Goal: Manage account settings

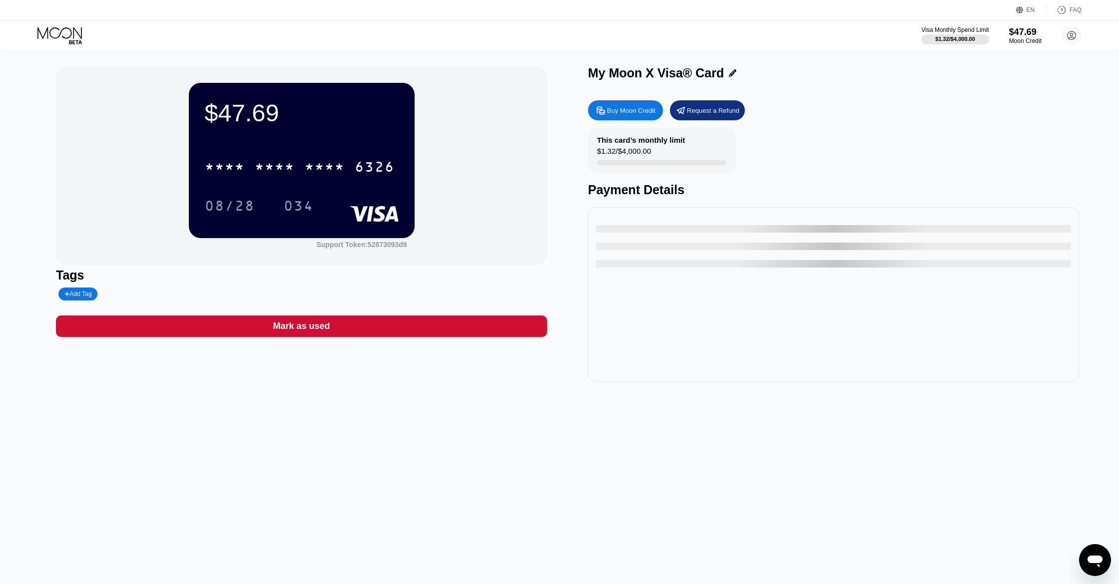
type input "0"
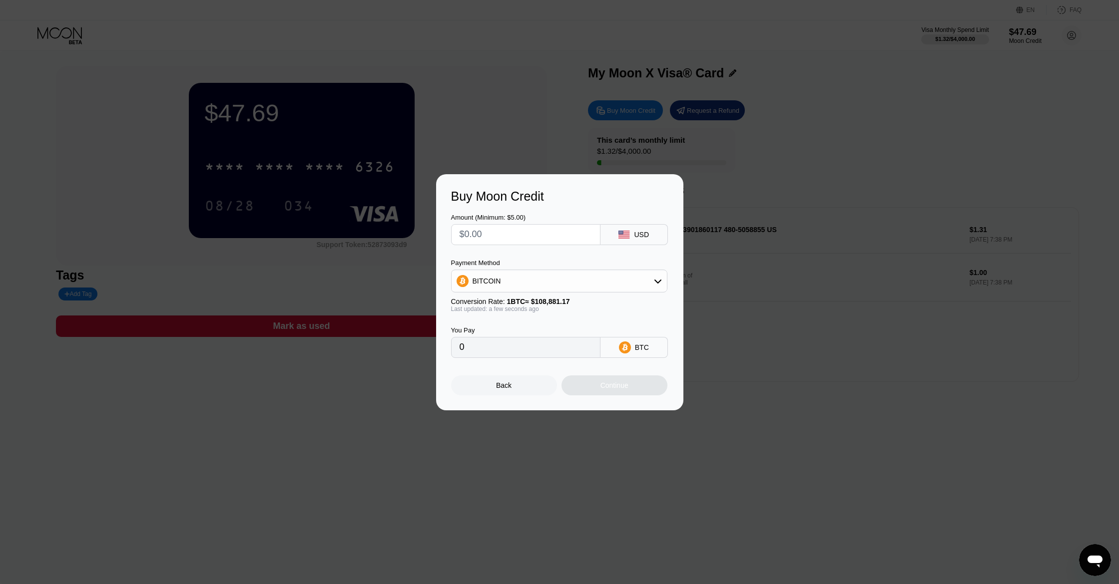
click at [504, 383] on div "Back" at bounding box center [503, 386] width 15 height 8
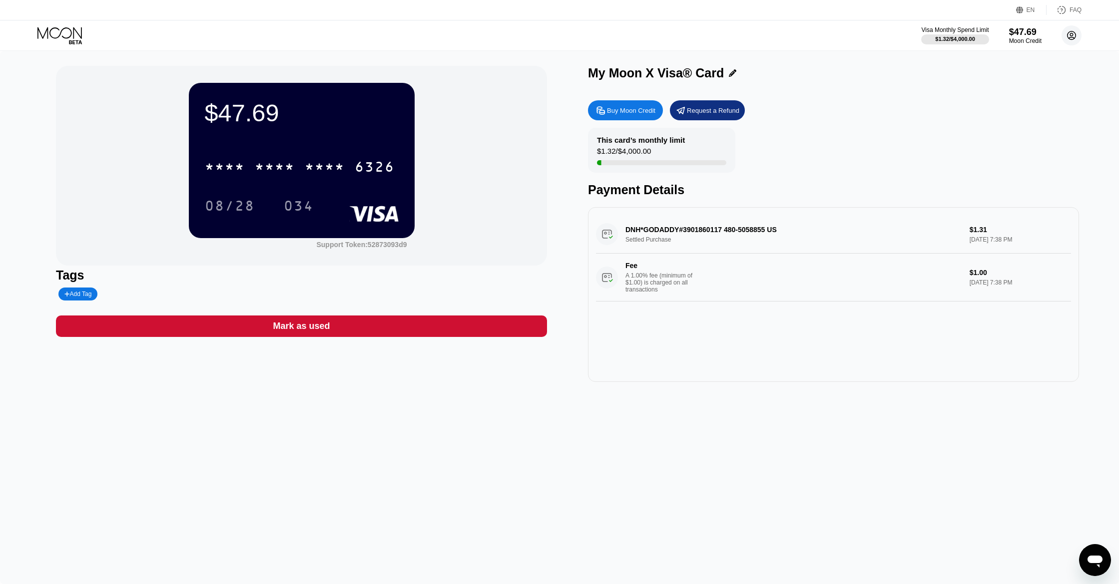
click at [1067, 33] on icon at bounding box center [1071, 35] width 20 height 20
click at [1024, 124] on div "ramanbhai sukha ramansukha69@gmail.com  Home Settings Support Careers About Us…" at bounding box center [1026, 154] width 125 height 212
click at [983, 108] on div "ramanbhai sukha ramansukha69@gmail.com  Home Settings Support Careers About Us…" at bounding box center [1026, 154] width 125 height 212
click at [987, 119] on icon at bounding box center [984, 124] width 11 height 11
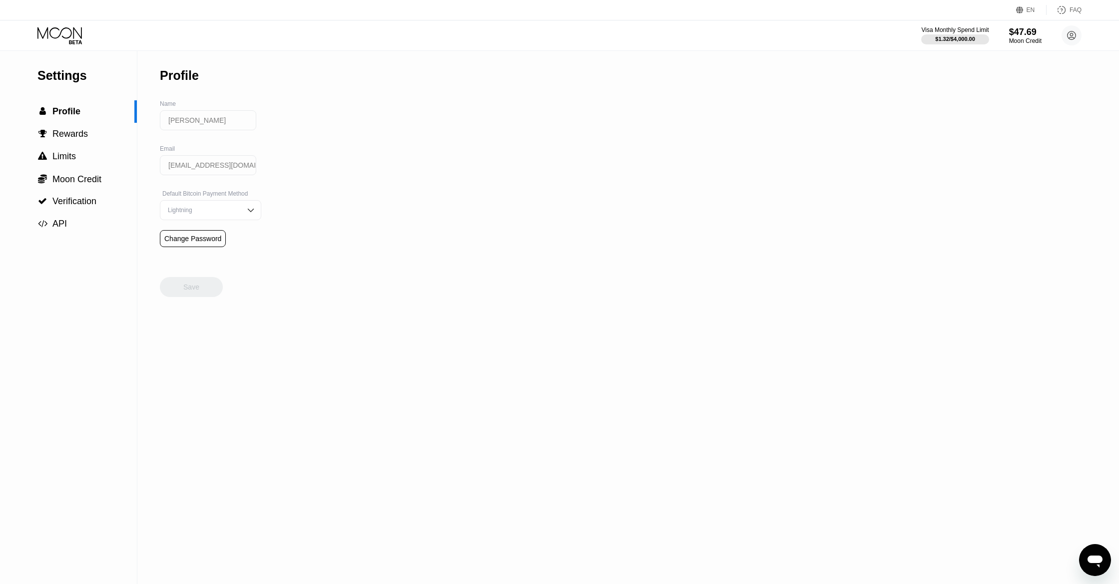
click at [237, 216] on div "Lightning" at bounding box center [210, 210] width 101 height 20
click at [409, 235] on div "Settings  Profile  Rewards  Limits  Moon Credit  Verification  API Profil…" at bounding box center [559, 317] width 1119 height 533
drag, startPoint x: 323, startPoint y: 310, endPoint x: 289, endPoint y: 298, distance: 35.5
click at [323, 310] on div "Settings  Profile  Rewards  Limits  Moon Credit  Verification  API Profil…" at bounding box center [559, 317] width 1119 height 533
click at [255, 212] on img at bounding box center [251, 210] width 10 height 10
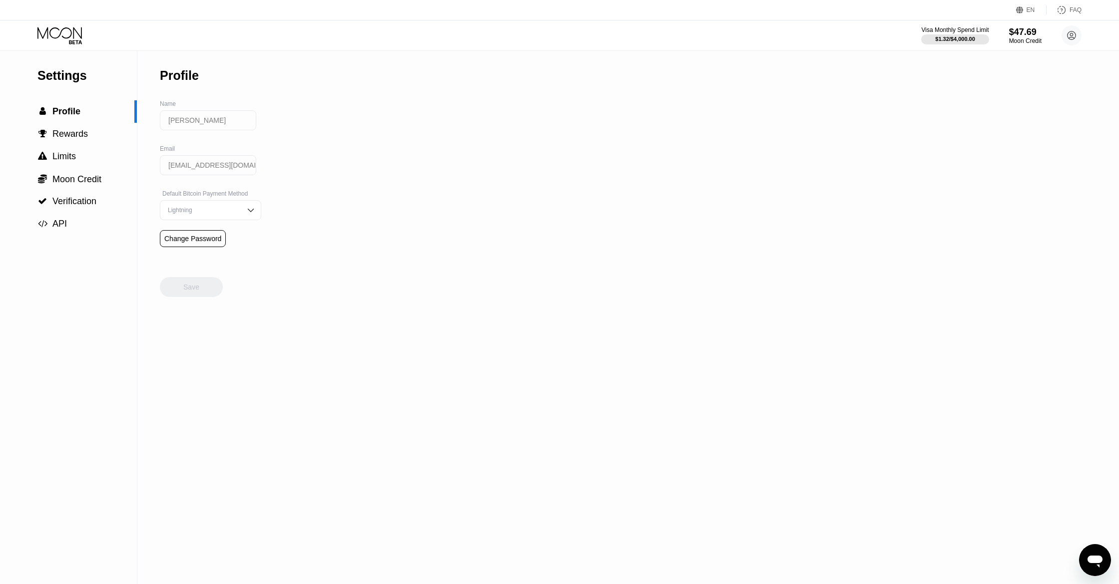
click at [63, 33] on icon at bounding box center [60, 35] width 46 height 17
